Goal: Information Seeking & Learning: Learn about a topic

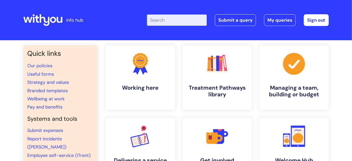
click at [177, 20] on input "Enter your search term here..." at bounding box center [177, 20] width 60 height 11
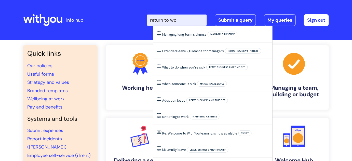
type input "return to wor"
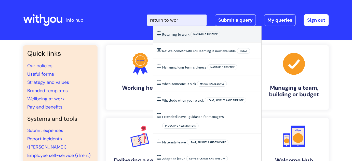
click at [184, 35] on span "work" at bounding box center [186, 34] width 8 height 5
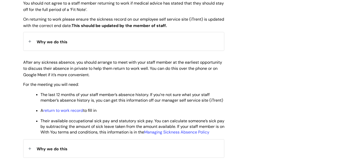
scroll to position [229, 0]
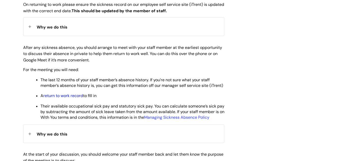
click at [64, 99] on link "return to work record" at bounding box center [63, 95] width 40 height 5
